Goal: Information Seeking & Learning: Check status

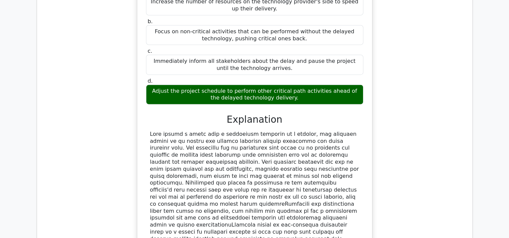
click at [75, 105] on div "Your project is to deliver an updated public transit system, which includes adv…" at bounding box center [254, 108] width 424 height 383
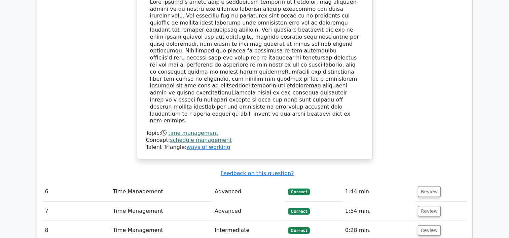
scroll to position [1791, 0]
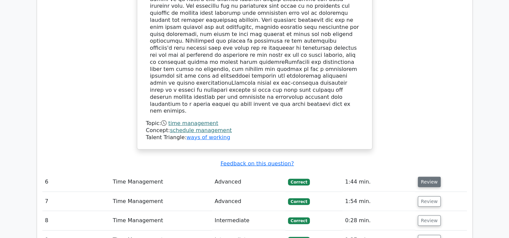
click at [435, 177] on button "Review" at bounding box center [428, 182] width 23 height 10
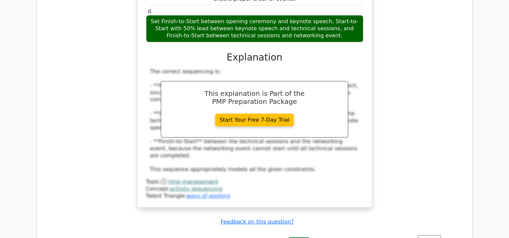
scroll to position [2141, 0]
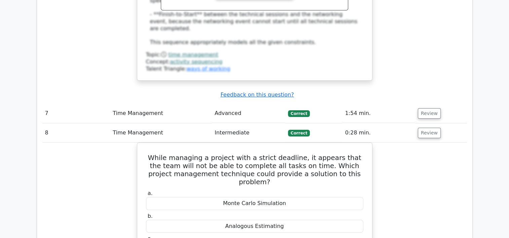
scroll to position [2282, 0]
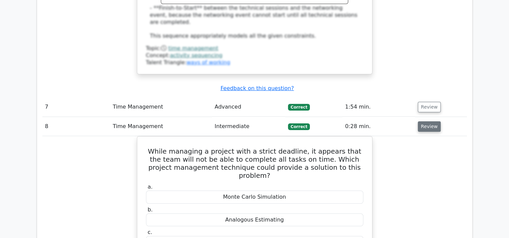
click at [422, 121] on button "Review" at bounding box center [428, 126] width 23 height 10
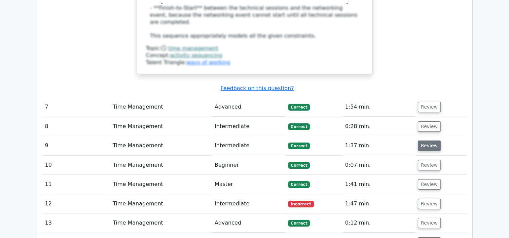
click at [423, 141] on button "Review" at bounding box center [428, 146] width 23 height 10
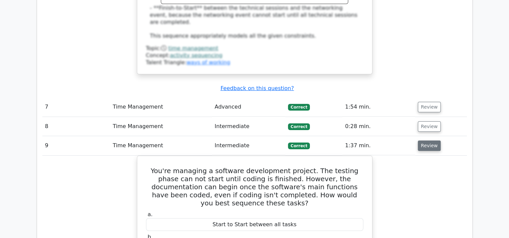
click at [423, 141] on button "Review" at bounding box center [428, 146] width 23 height 10
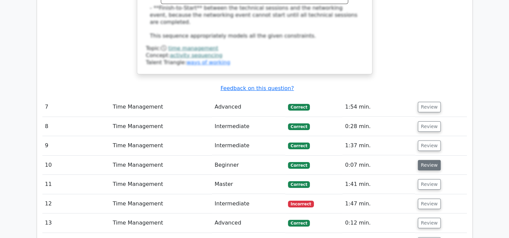
click at [425, 160] on button "Review" at bounding box center [428, 165] width 23 height 10
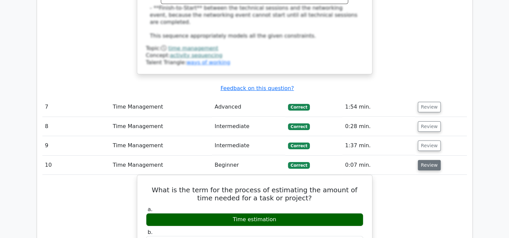
click at [425, 160] on button "Review" at bounding box center [428, 165] width 23 height 10
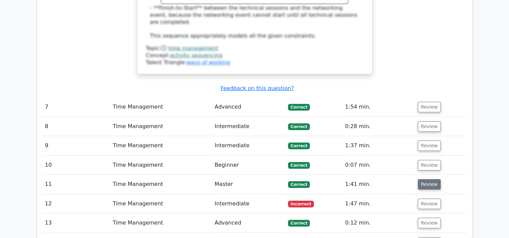
click at [428, 179] on button "Review" at bounding box center [428, 184] width 23 height 10
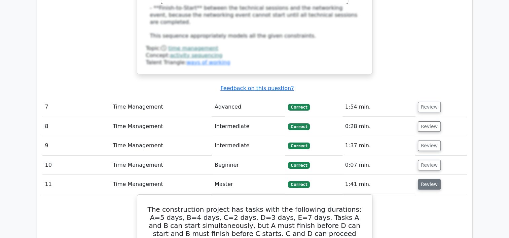
click at [428, 179] on button "Review" at bounding box center [428, 184] width 23 height 10
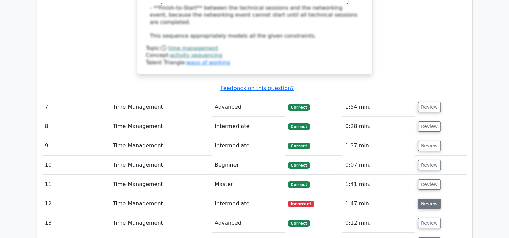
click at [430, 199] on button "Review" at bounding box center [428, 204] width 23 height 10
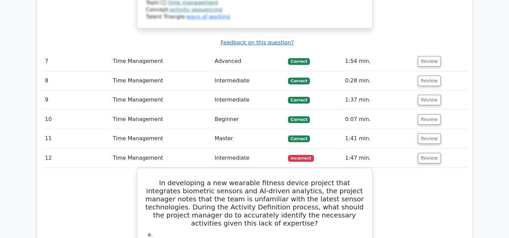
scroll to position [2343, 0]
